Goal: Use online tool/utility: Utilize a website feature to perform a specific function

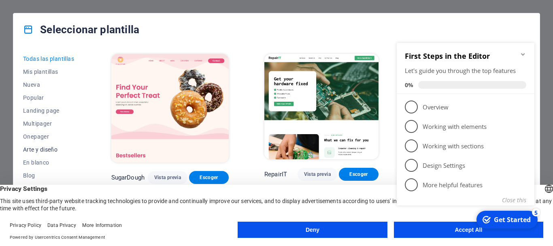
click at [34, 149] on span "Arte y diseño" at bounding box center [49, 149] width 53 height 6
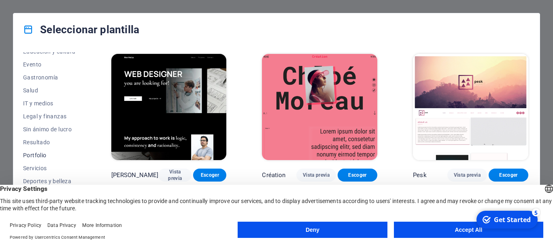
scroll to position [153, 0]
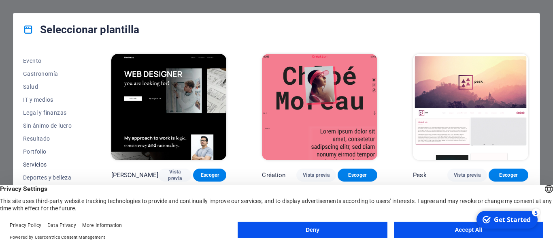
click at [37, 165] on span "Servicios" at bounding box center [49, 164] width 53 height 6
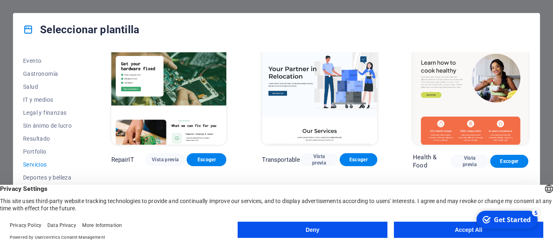
scroll to position [40, 0]
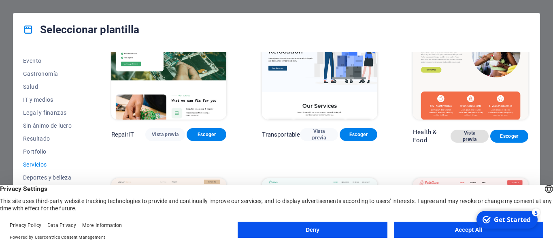
click at [467, 132] on span "Vista previa" at bounding box center [469, 136] width 25 height 13
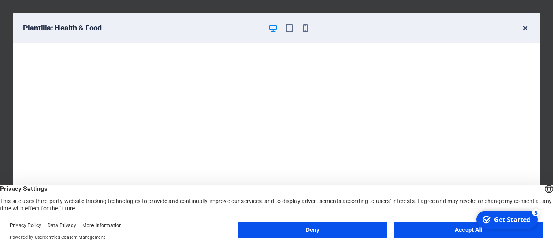
click at [527, 29] on icon "button" at bounding box center [525, 27] width 9 height 9
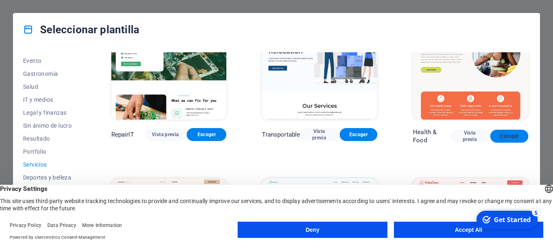
click at [511, 136] on span "Escoger" at bounding box center [509, 136] width 25 height 6
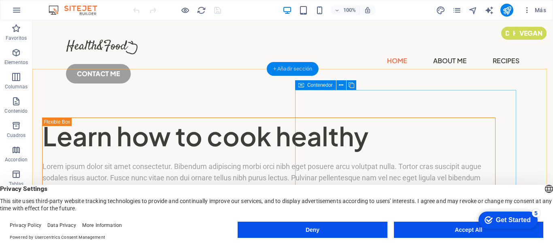
click at [288, 65] on div "+ Añadir sección" at bounding box center [293, 69] width 52 height 14
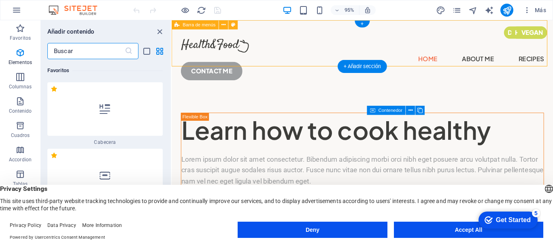
scroll to position [2480, 0]
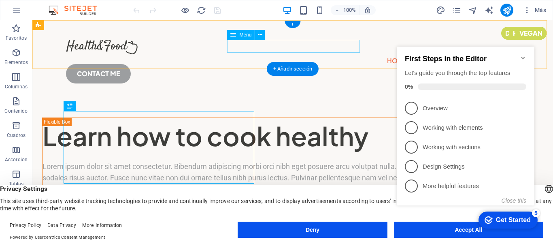
click at [246, 54] on nav "Home About Me Recipes" at bounding box center [293, 60] width 454 height 13
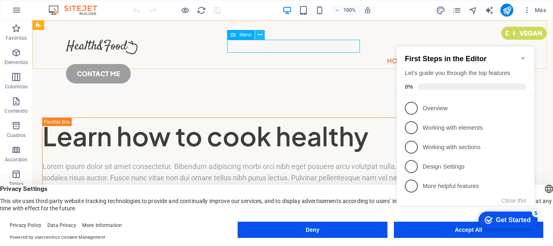
drag, startPoint x: 262, startPoint y: 33, endPoint x: 255, endPoint y: 25, distance: 10.4
click at [262, 33] on icon at bounding box center [260, 35] width 4 height 9
click at [247, 33] on span "Menú" at bounding box center [245, 34] width 12 height 5
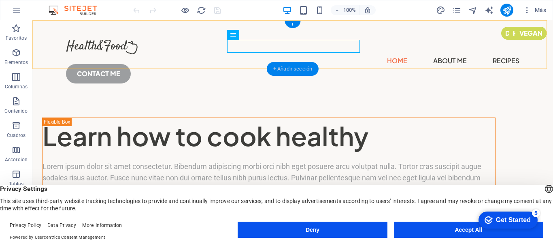
click at [294, 66] on div "+ Añadir sección" at bounding box center [293, 69] width 52 height 14
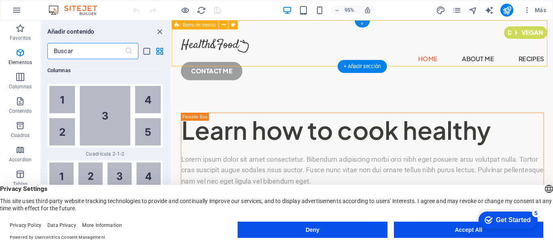
scroll to position [2573, 0]
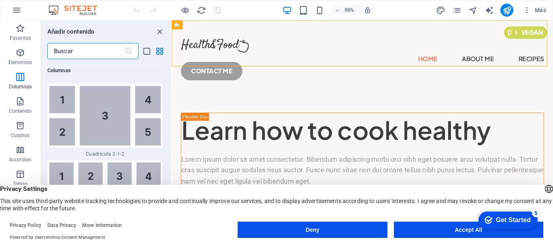
click at [92, 51] on input "text" at bounding box center [85, 51] width 77 height 16
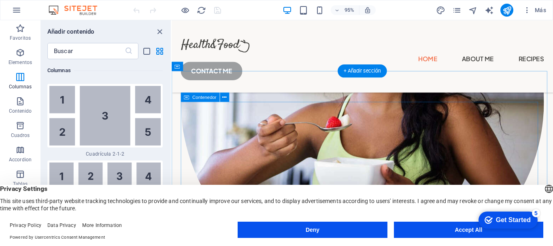
scroll to position [324, 0]
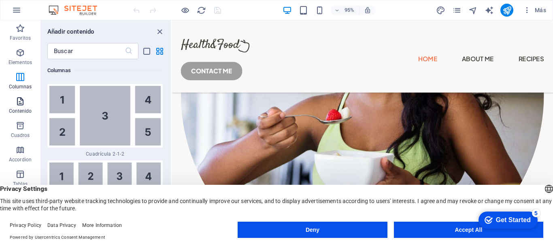
click at [19, 110] on p "Contenido" at bounding box center [20, 111] width 23 height 6
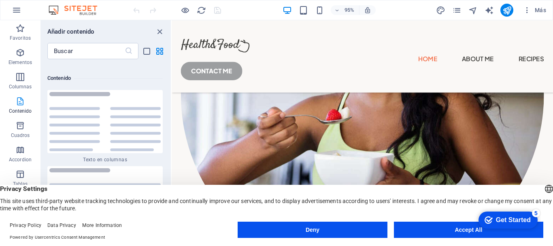
scroll to position [2747, 0]
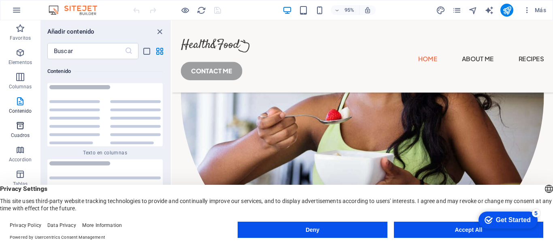
click at [21, 126] on icon "button" at bounding box center [20, 126] width 10 height 10
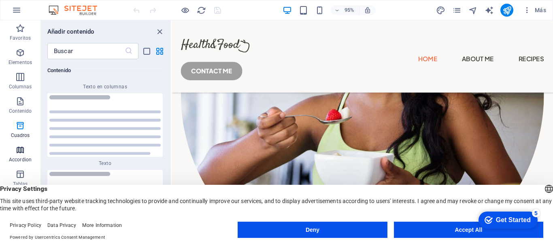
click at [20, 149] on icon "button" at bounding box center [20, 150] width 10 height 10
click at [23, 170] on icon "button" at bounding box center [20, 174] width 10 height 10
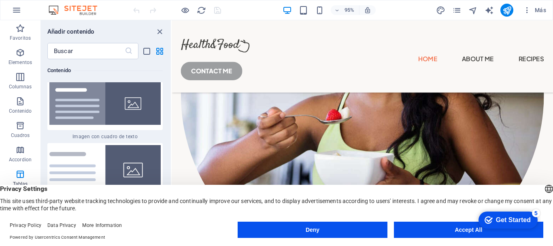
scroll to position [152, 0]
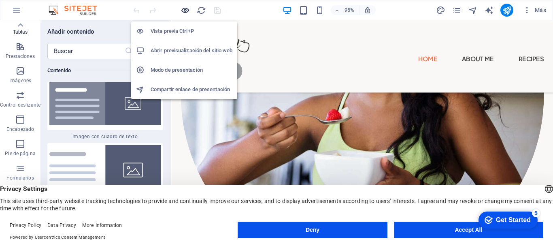
click at [185, 11] on icon "button" at bounding box center [185, 10] width 9 height 9
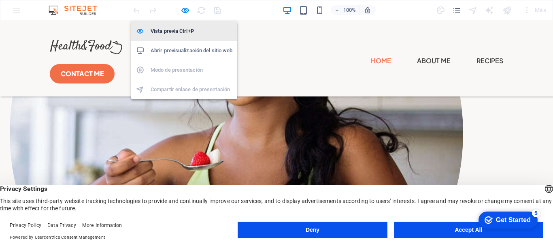
click at [178, 32] on h6 "Vista previa Ctrl+P" at bounding box center [192, 31] width 82 height 10
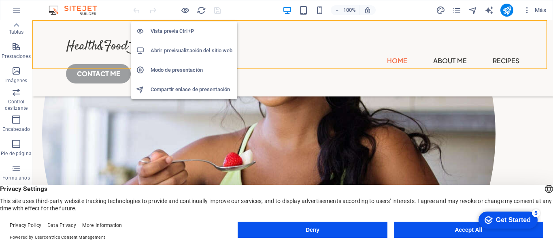
click at [178, 48] on h6 "Abrir previsualización del sitio web" at bounding box center [192, 51] width 82 height 10
